Goal: Task Accomplishment & Management: Complete application form

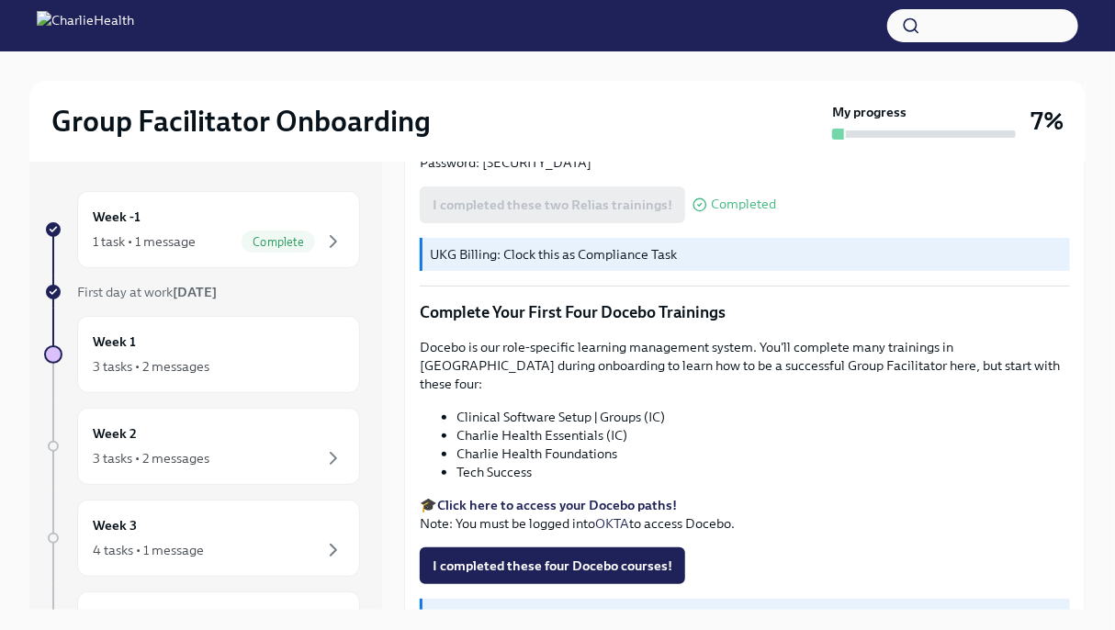
scroll to position [2274, 0]
click at [242, 251] on div "Complete" at bounding box center [278, 241] width 73 height 22
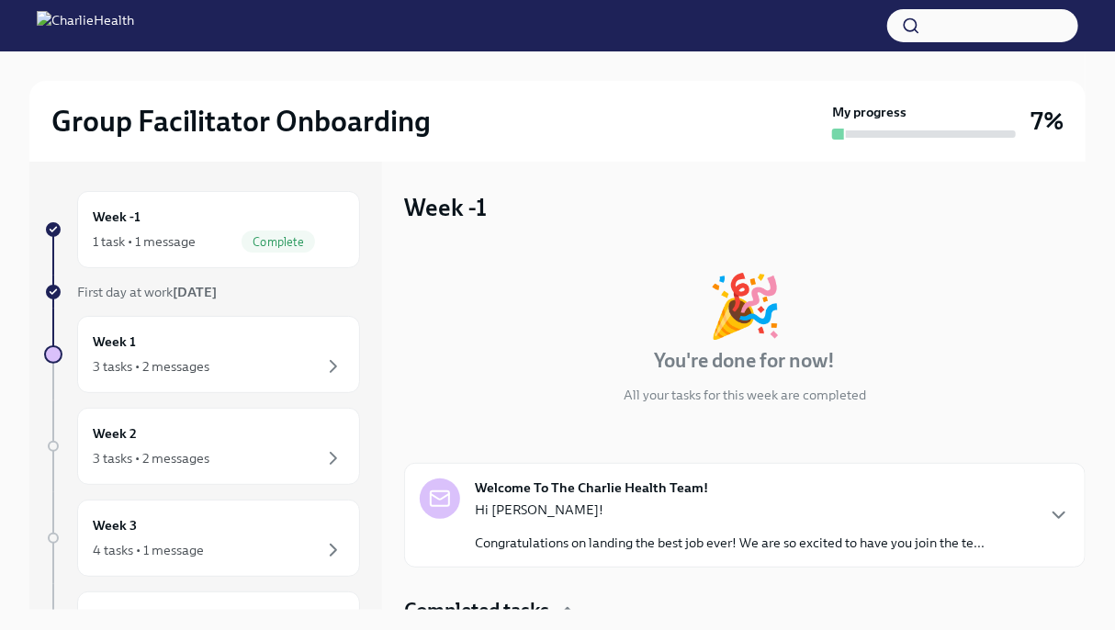
click at [583, 515] on p "Hi [PERSON_NAME]!" at bounding box center [730, 509] width 510 height 18
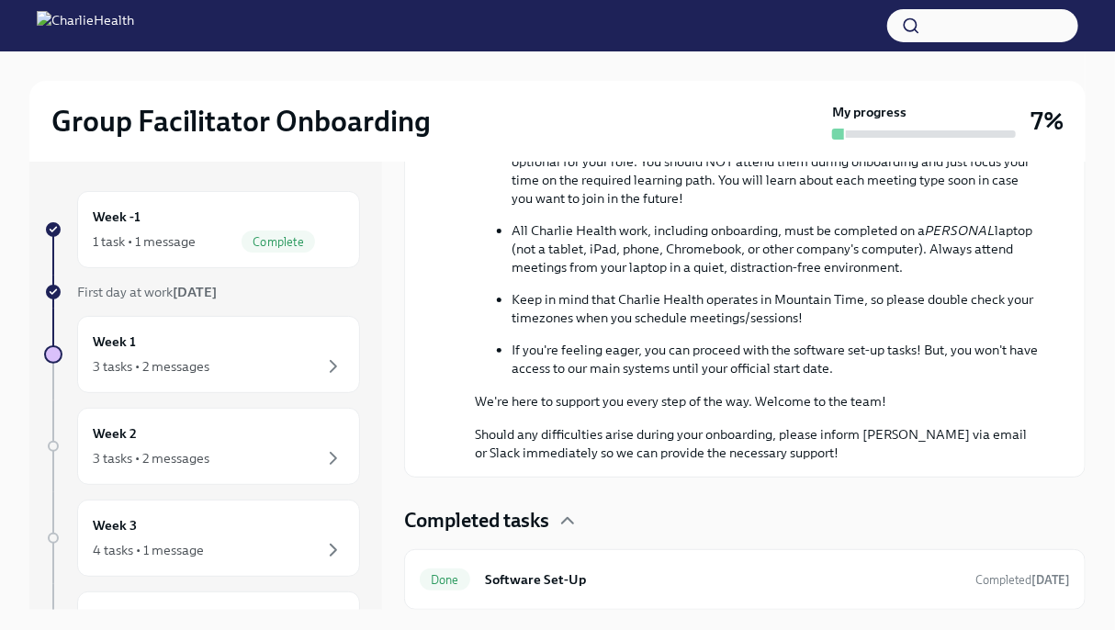
scroll to position [957, 0]
click at [224, 384] on div "Week 1 3 tasks • 2 messages" at bounding box center [218, 354] width 283 height 77
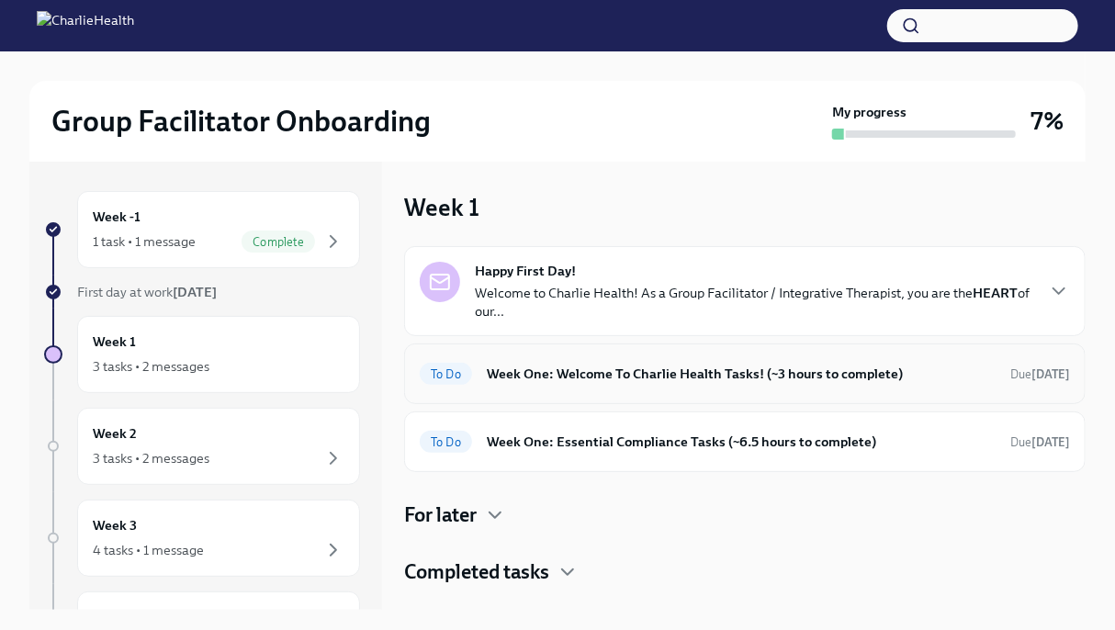
click at [567, 387] on div "To Do Week One: Welcome To Charlie Health Tasks! (~3 hours to complete) Due [DA…" at bounding box center [745, 373] width 650 height 29
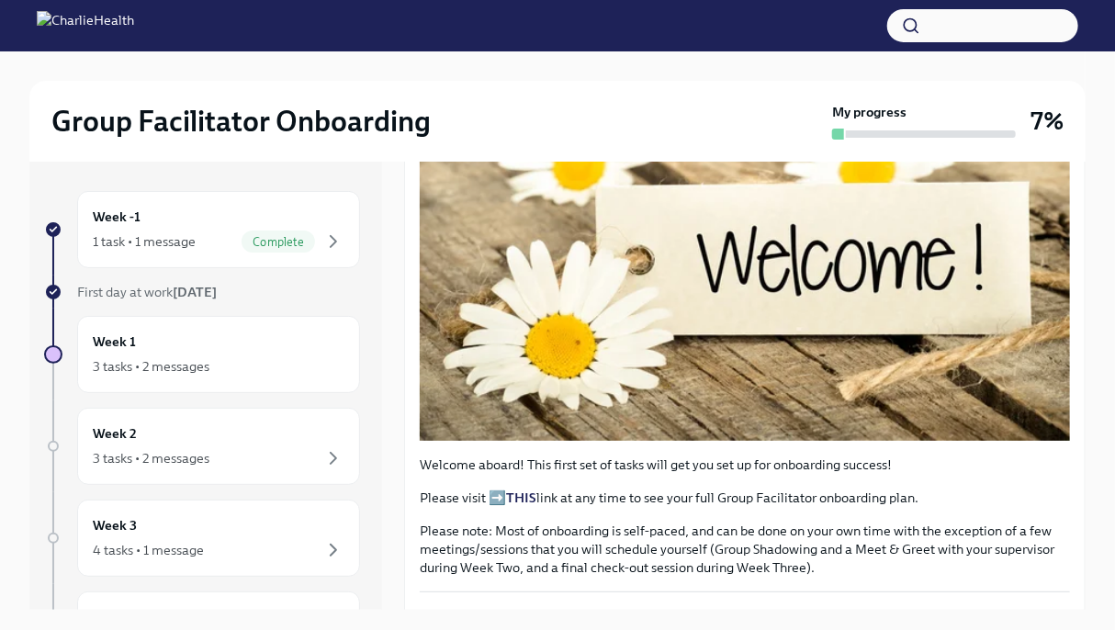
scroll to position [388, 0]
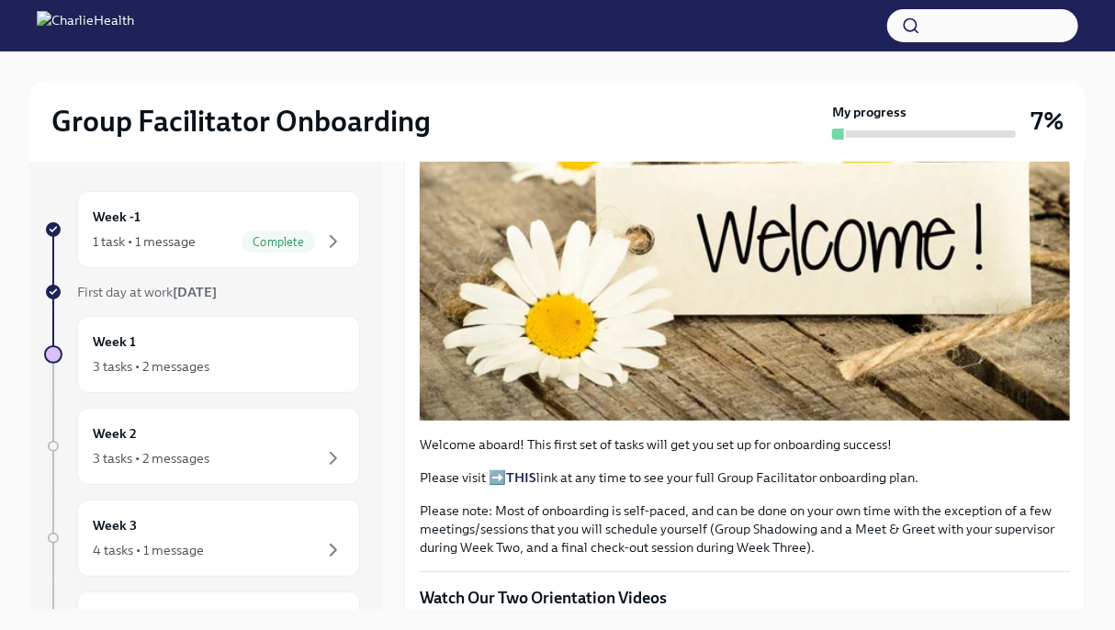
click at [521, 469] on strong "THIS" at bounding box center [521, 477] width 30 height 17
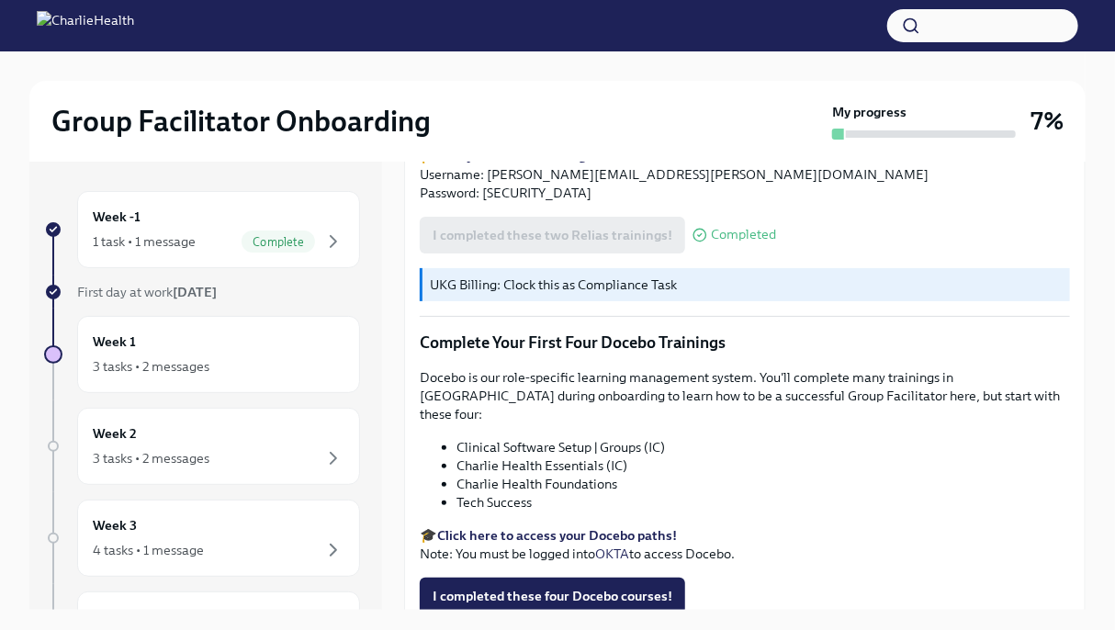
scroll to position [2332, 0]
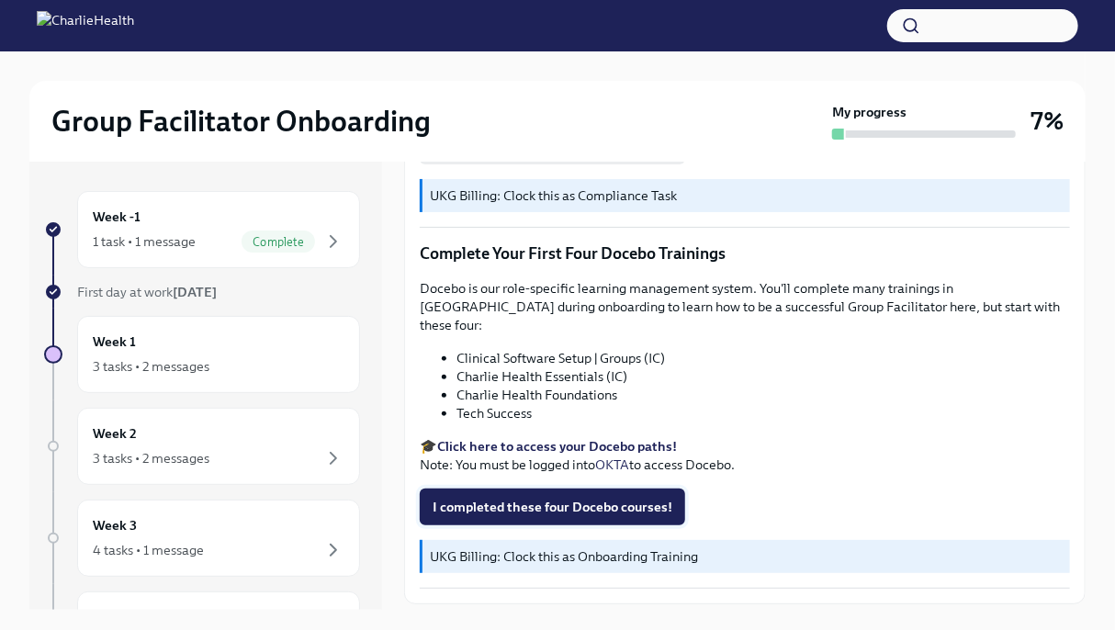
click at [545, 489] on button "I completed these four Docebo courses!" at bounding box center [552, 507] width 265 height 37
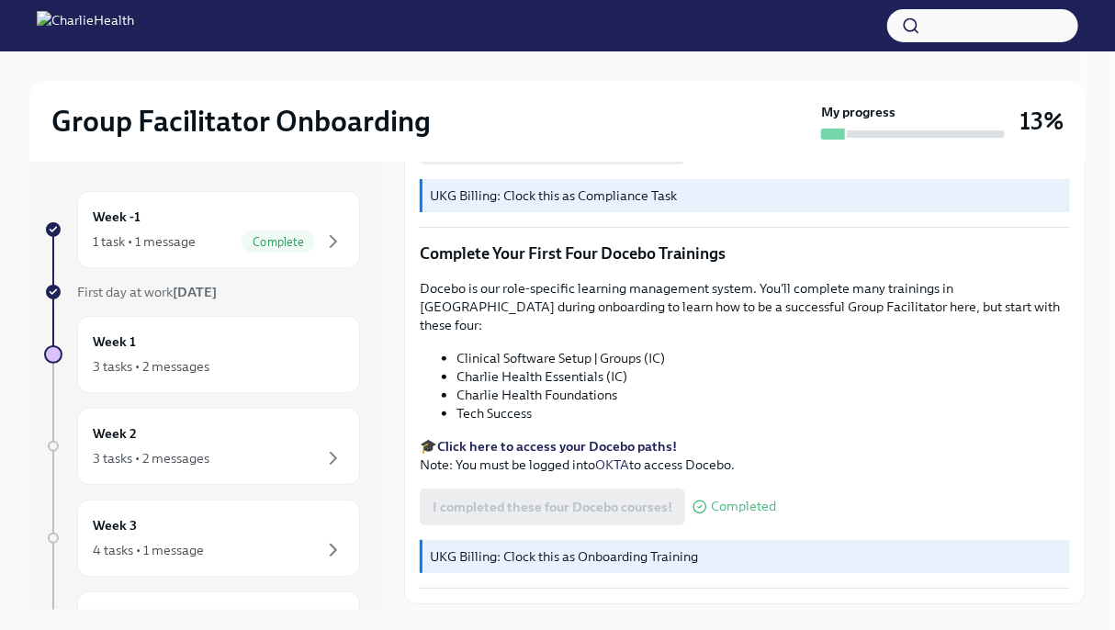
scroll to position [2340, 0]
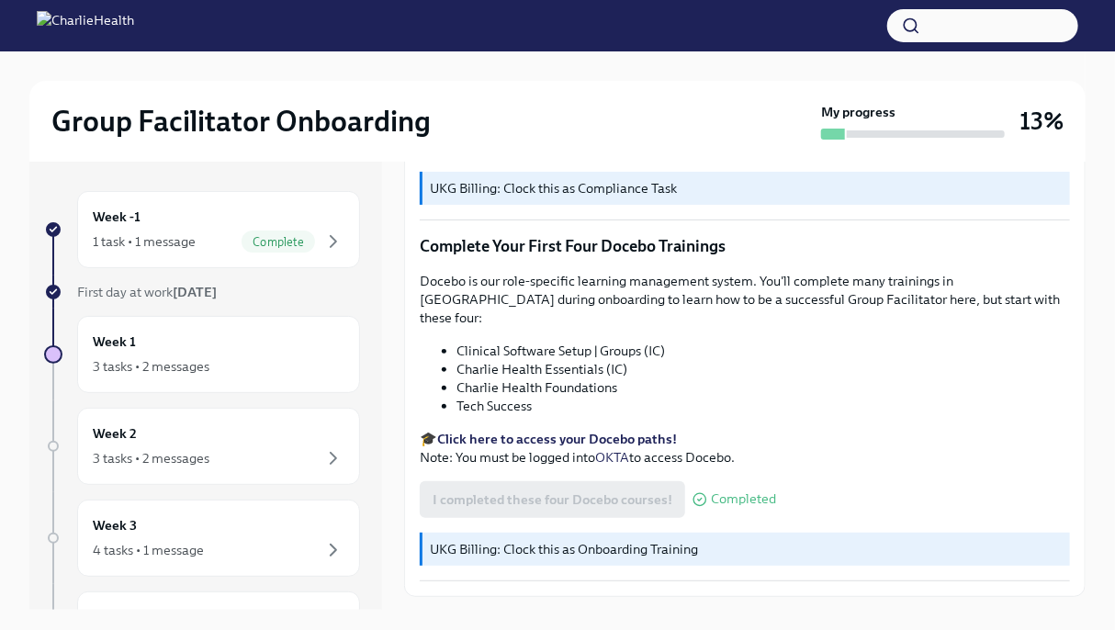
click at [669, 628] on span "Next task : Week One: Essential Compliance Tasks (~6.5 hours to complete)" at bounding box center [643, 637] width 453 height 18
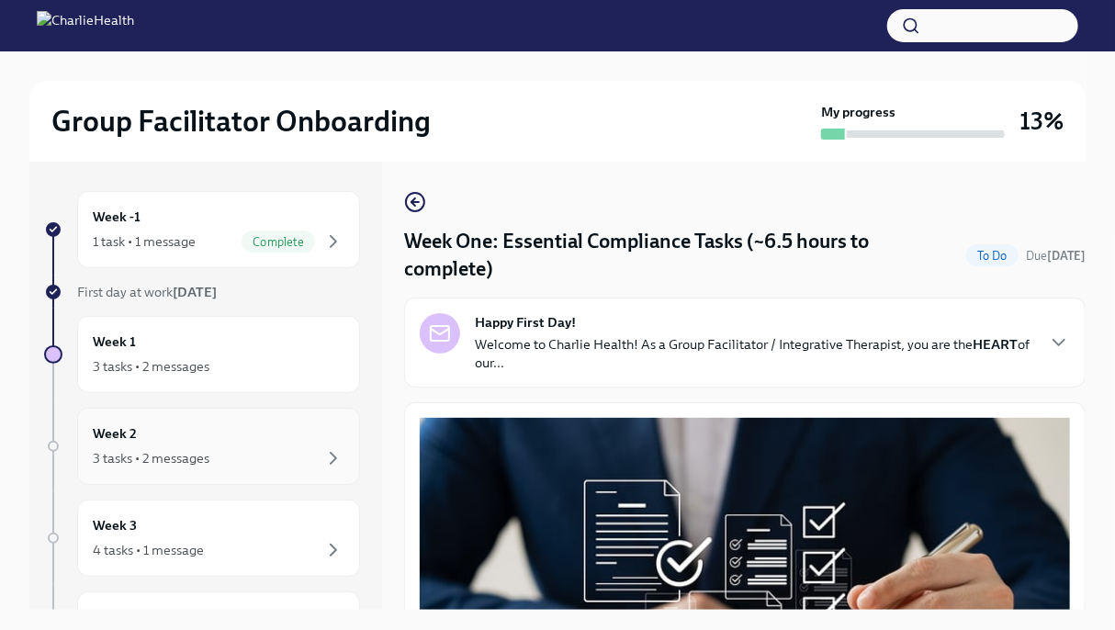
click at [108, 427] on h6 "Week 2" at bounding box center [115, 433] width 44 height 20
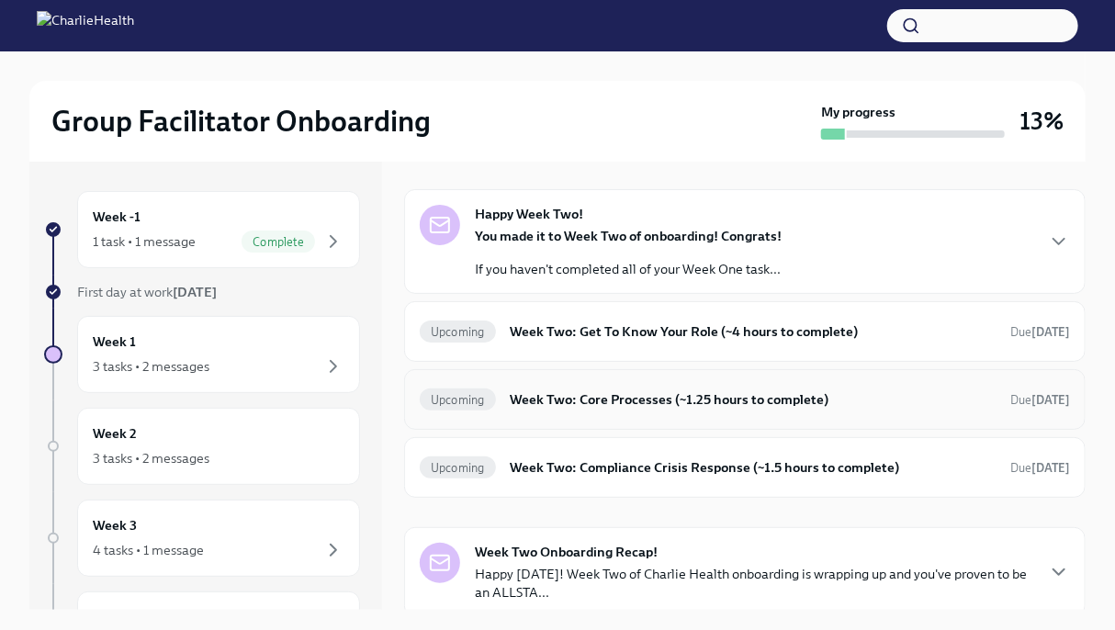
scroll to position [62, 0]
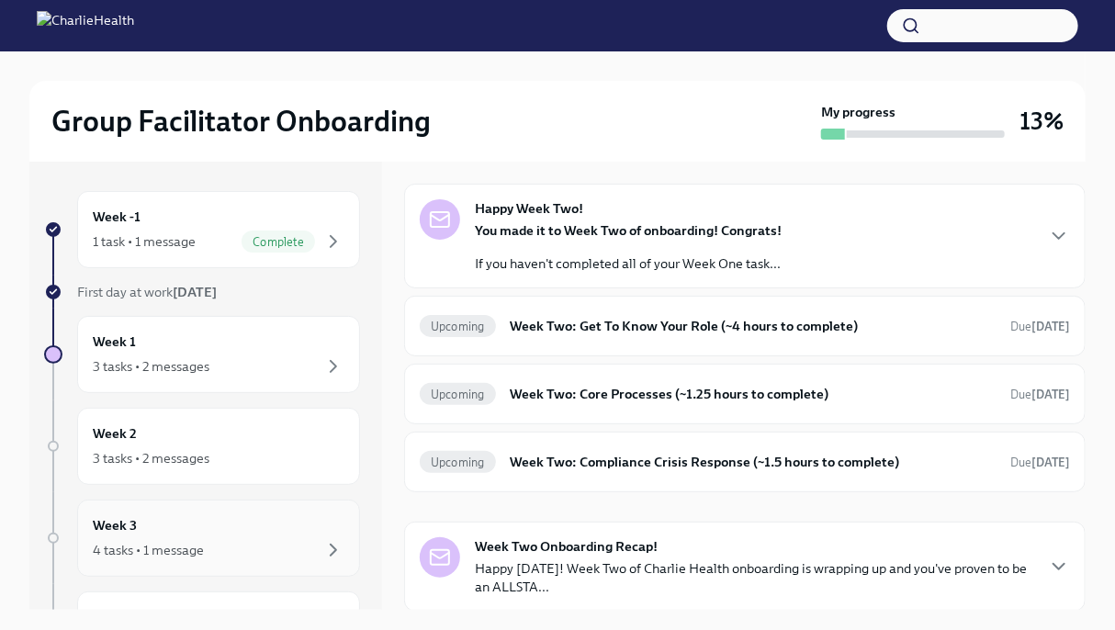
click at [245, 545] on div "4 tasks • 1 message" at bounding box center [219, 550] width 252 height 22
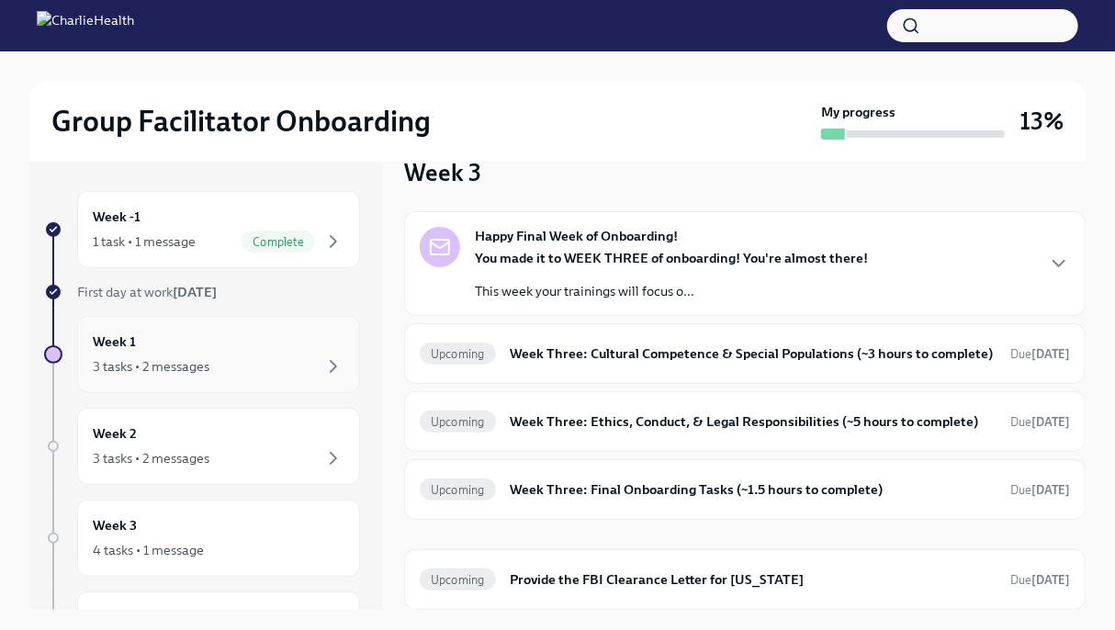
click at [155, 368] on div "3 tasks • 2 messages" at bounding box center [151, 366] width 117 height 18
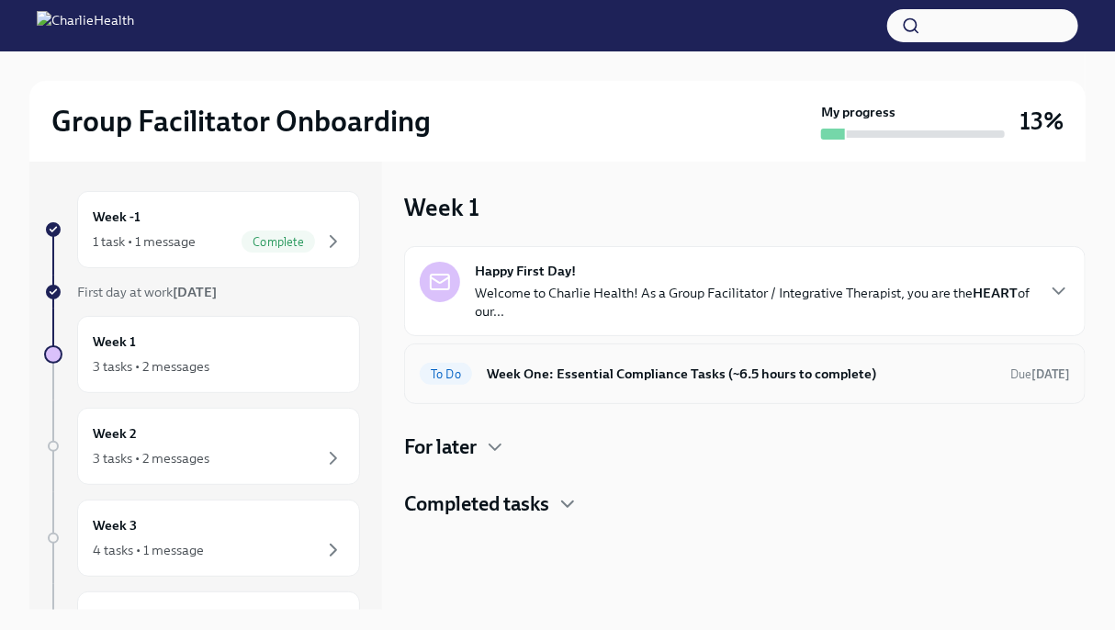
click at [571, 391] on div "To Do Week One: Essential Compliance Tasks (~6.5 hours to complete) Due [DATE]" at bounding box center [744, 373] width 681 height 61
click at [547, 380] on h6 "Week One: Essential Compliance Tasks (~6.5 hours to complete)" at bounding box center [741, 374] width 509 height 20
